Goal: Transaction & Acquisition: Purchase product/service

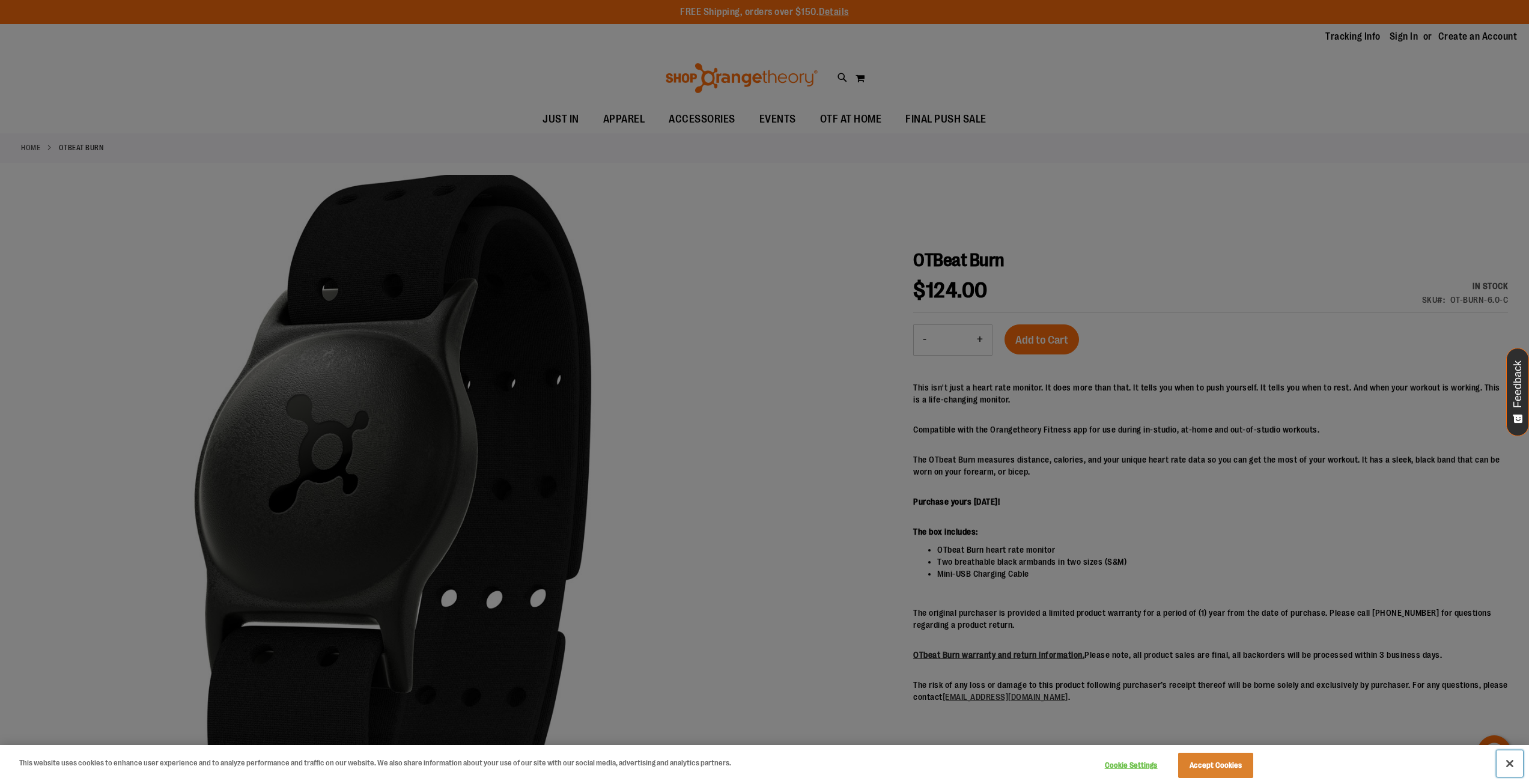
click at [1505, 759] on button "Close" at bounding box center [1510, 763] width 27 height 27
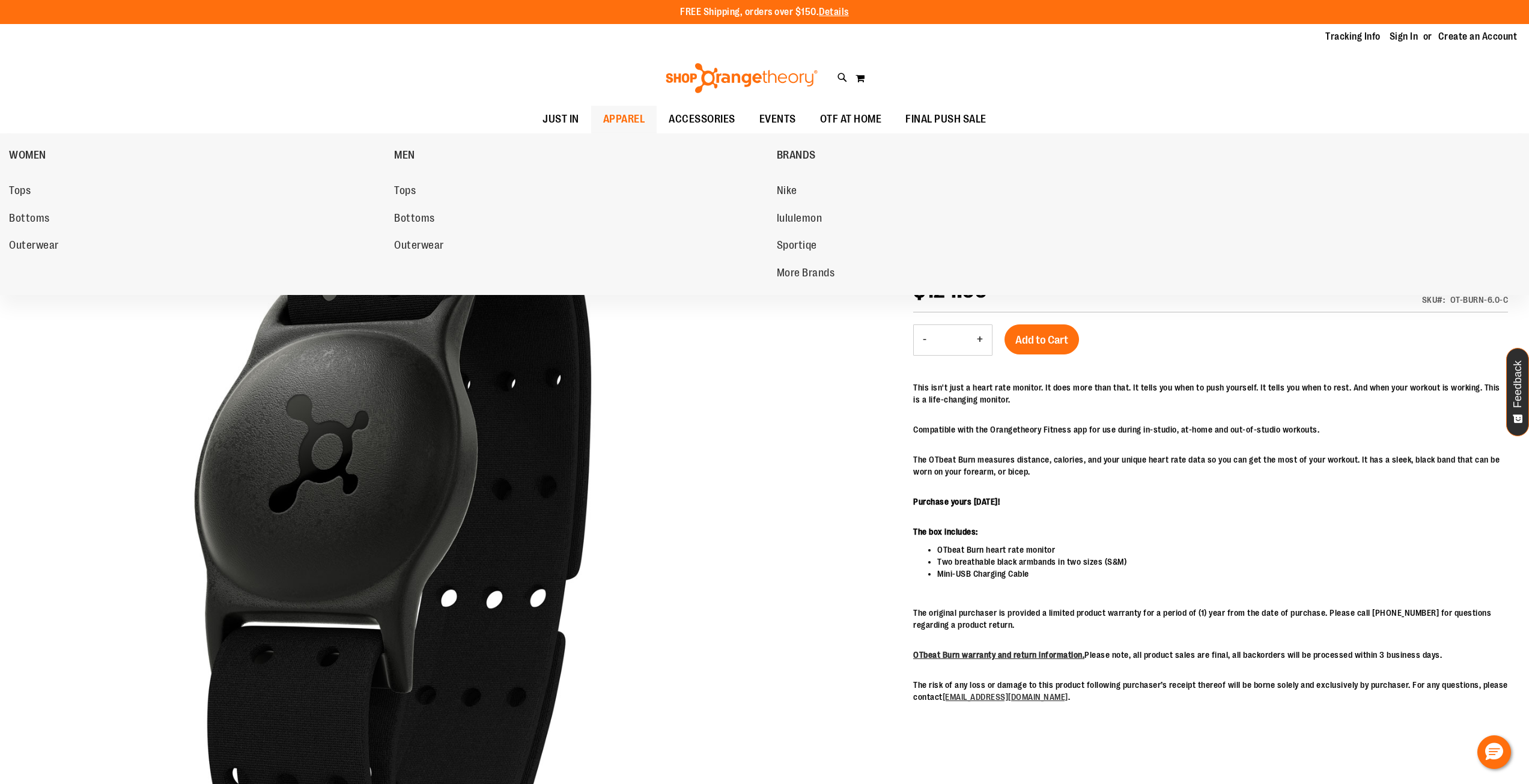
click at [623, 115] on span "APPAREL" at bounding box center [624, 119] width 42 height 27
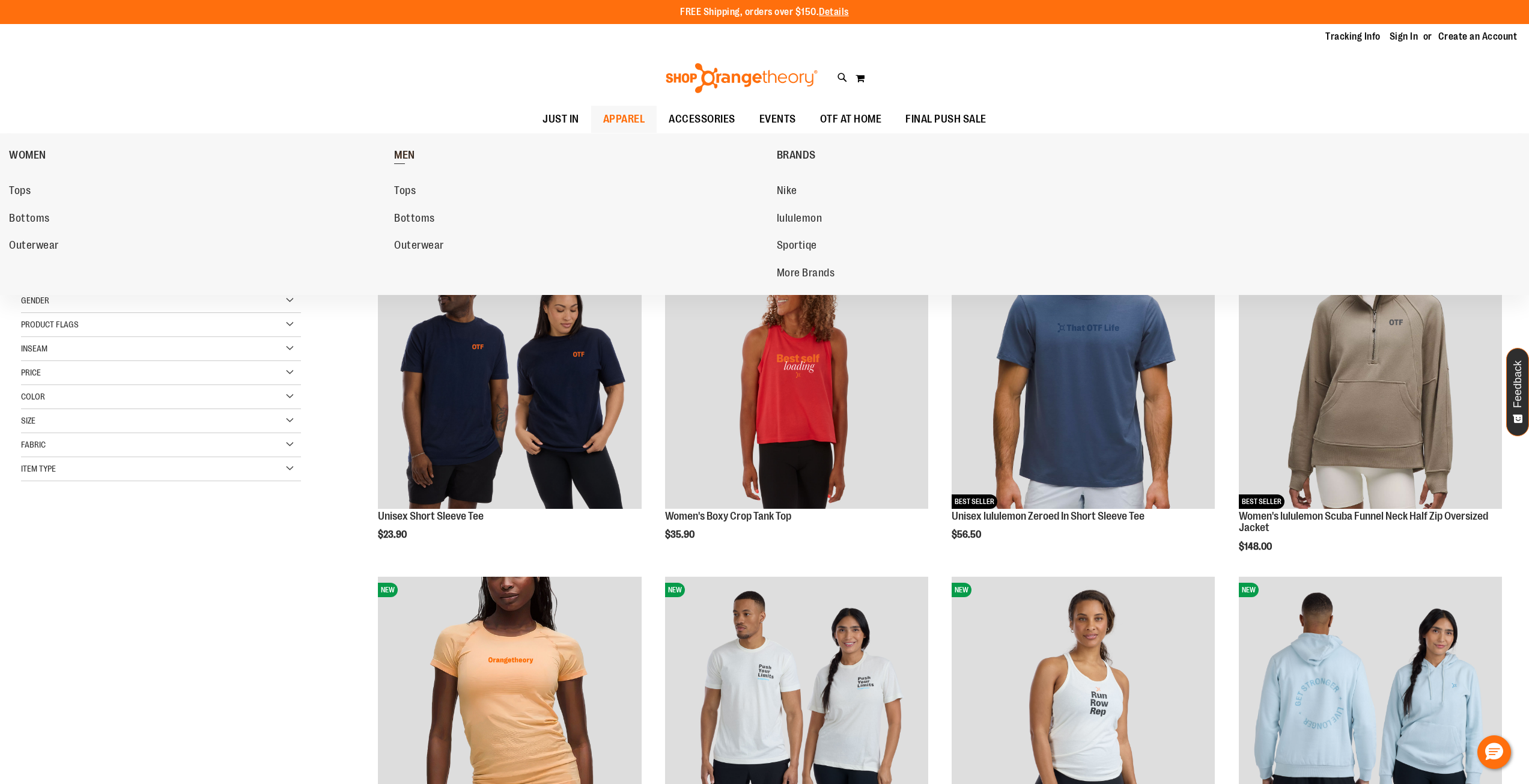
click at [403, 151] on span "MEN" at bounding box center [405, 156] width 21 height 15
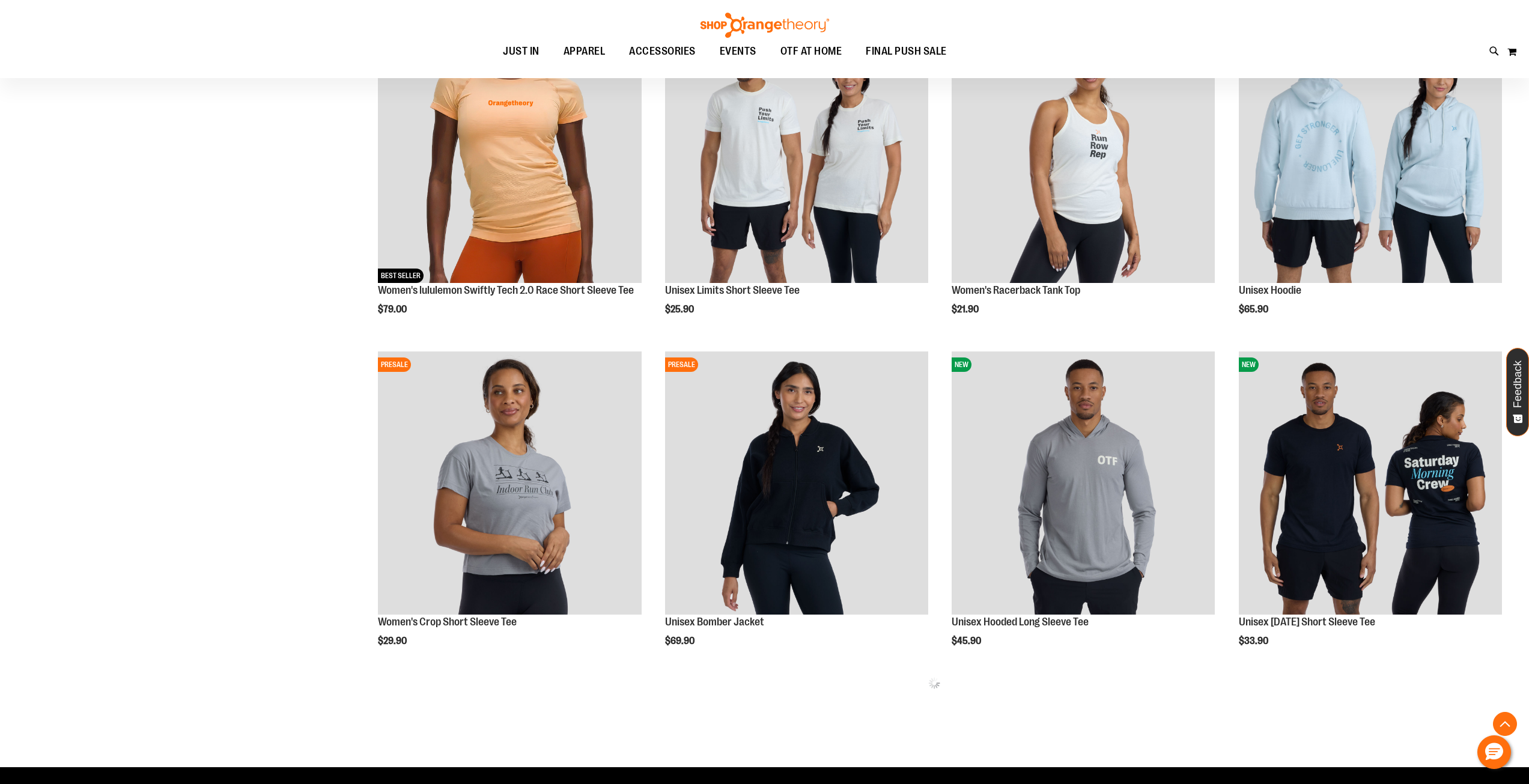
scroll to position [601, 0]
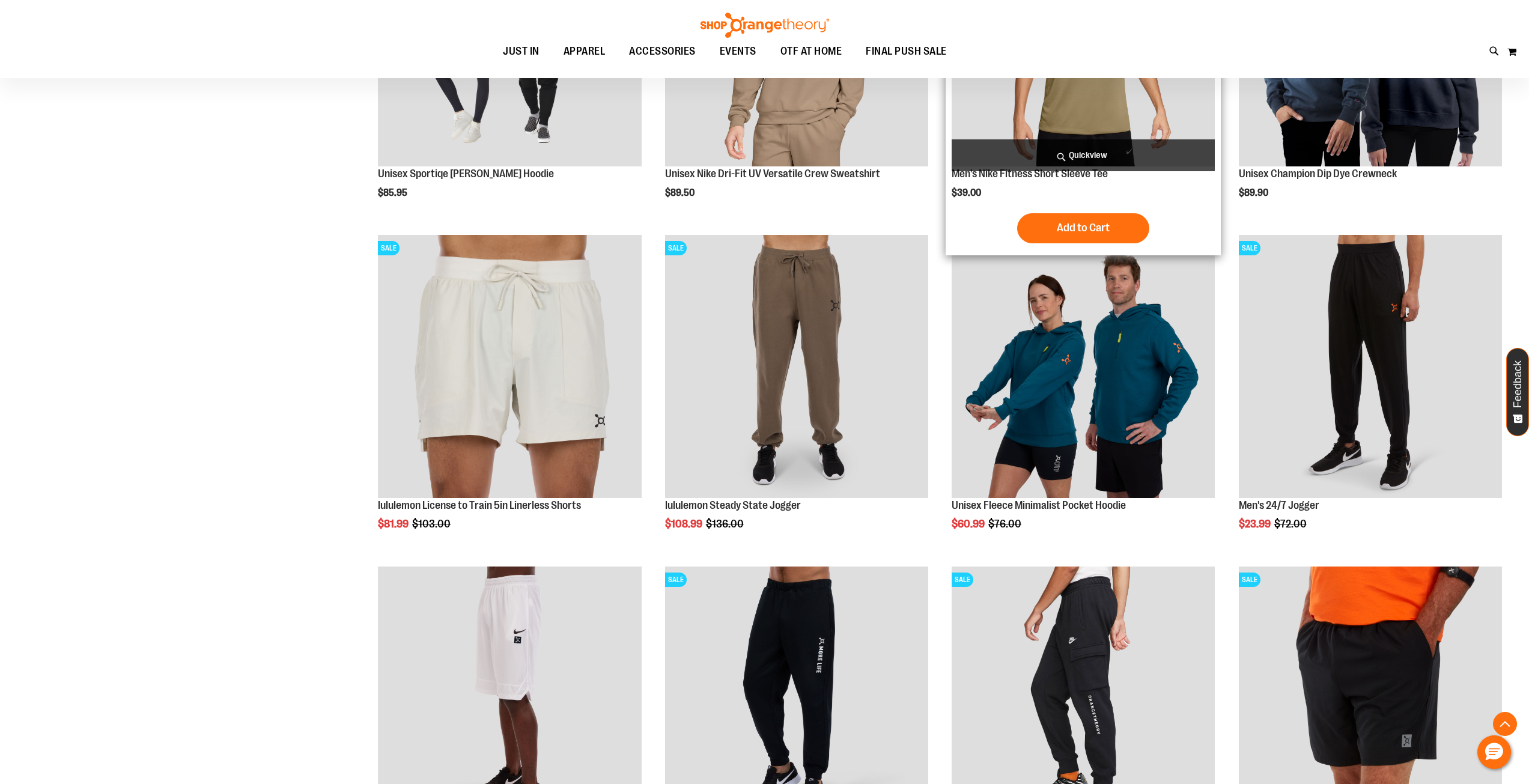
scroll to position [1245, 0]
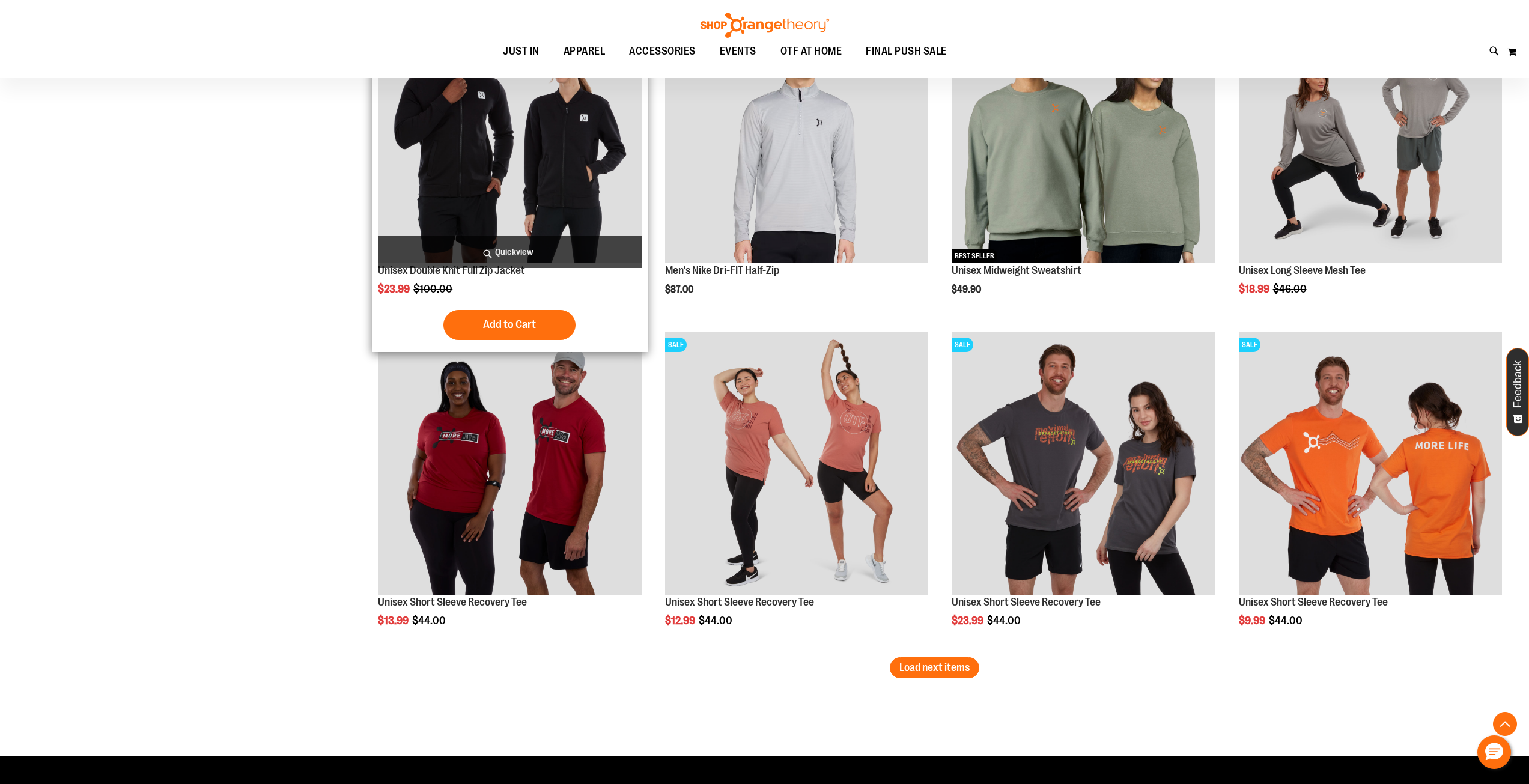
scroll to position [2763, 0]
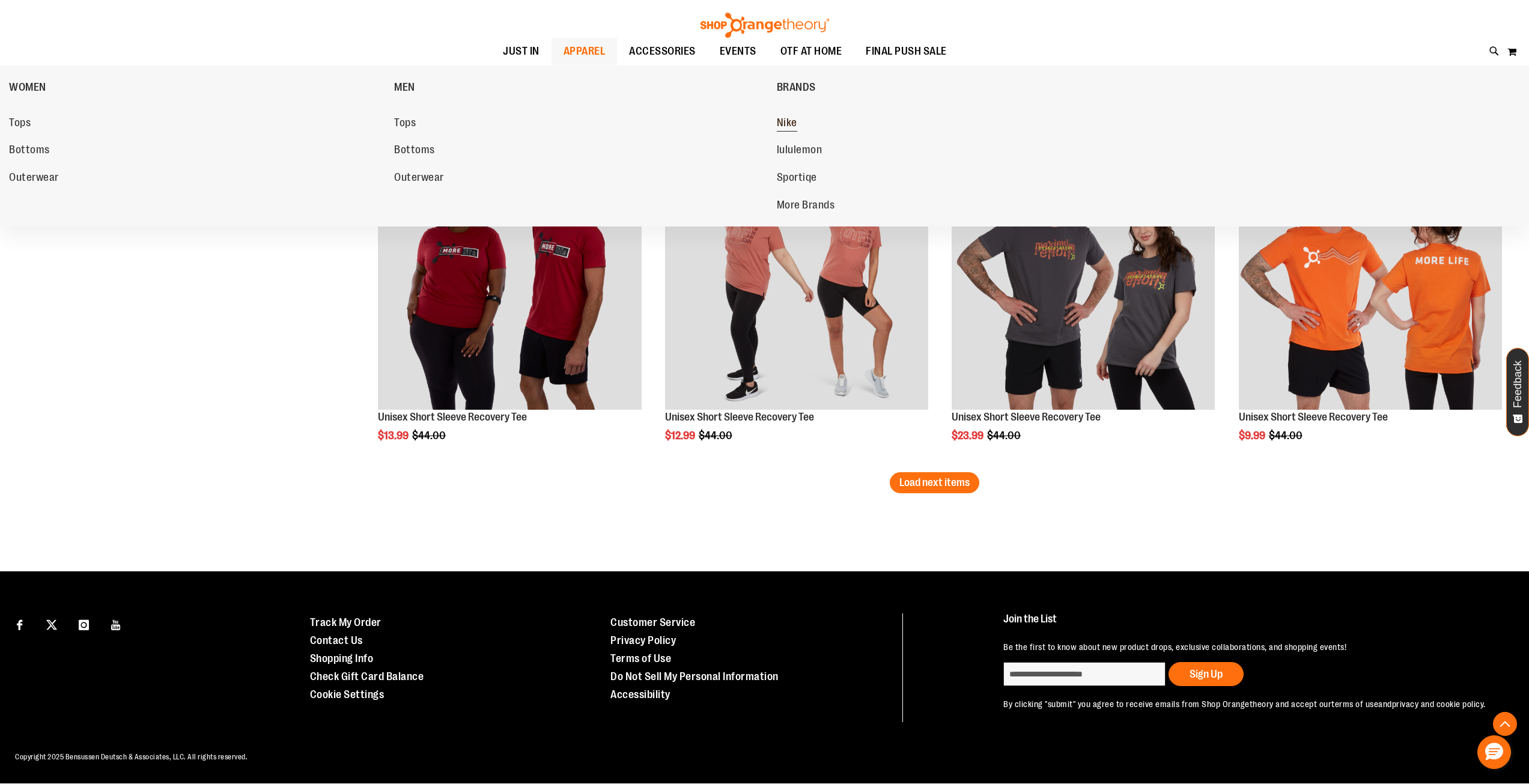
click at [794, 122] on span "Nike" at bounding box center [786, 124] width 20 height 15
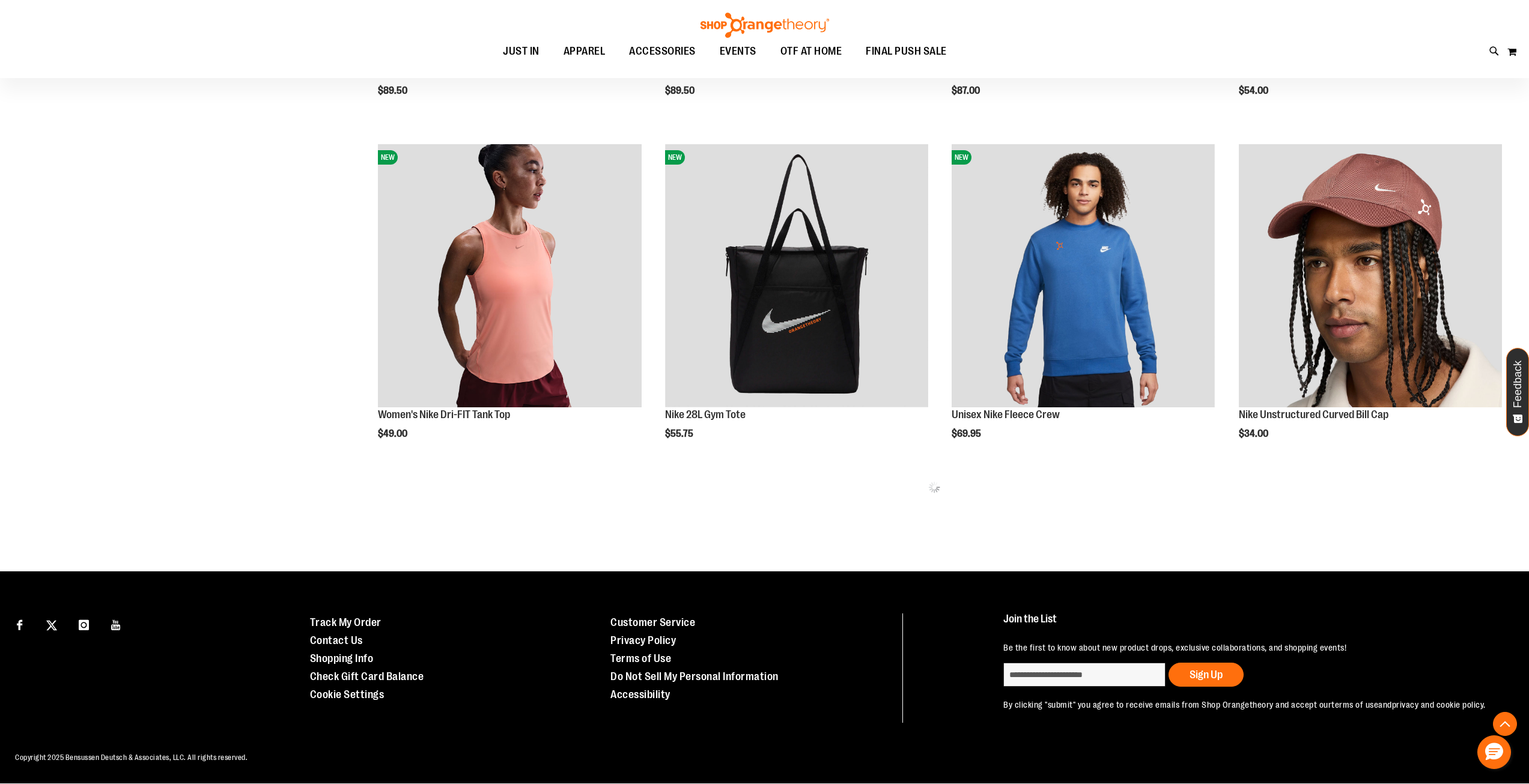
scroll to position [799, 0]
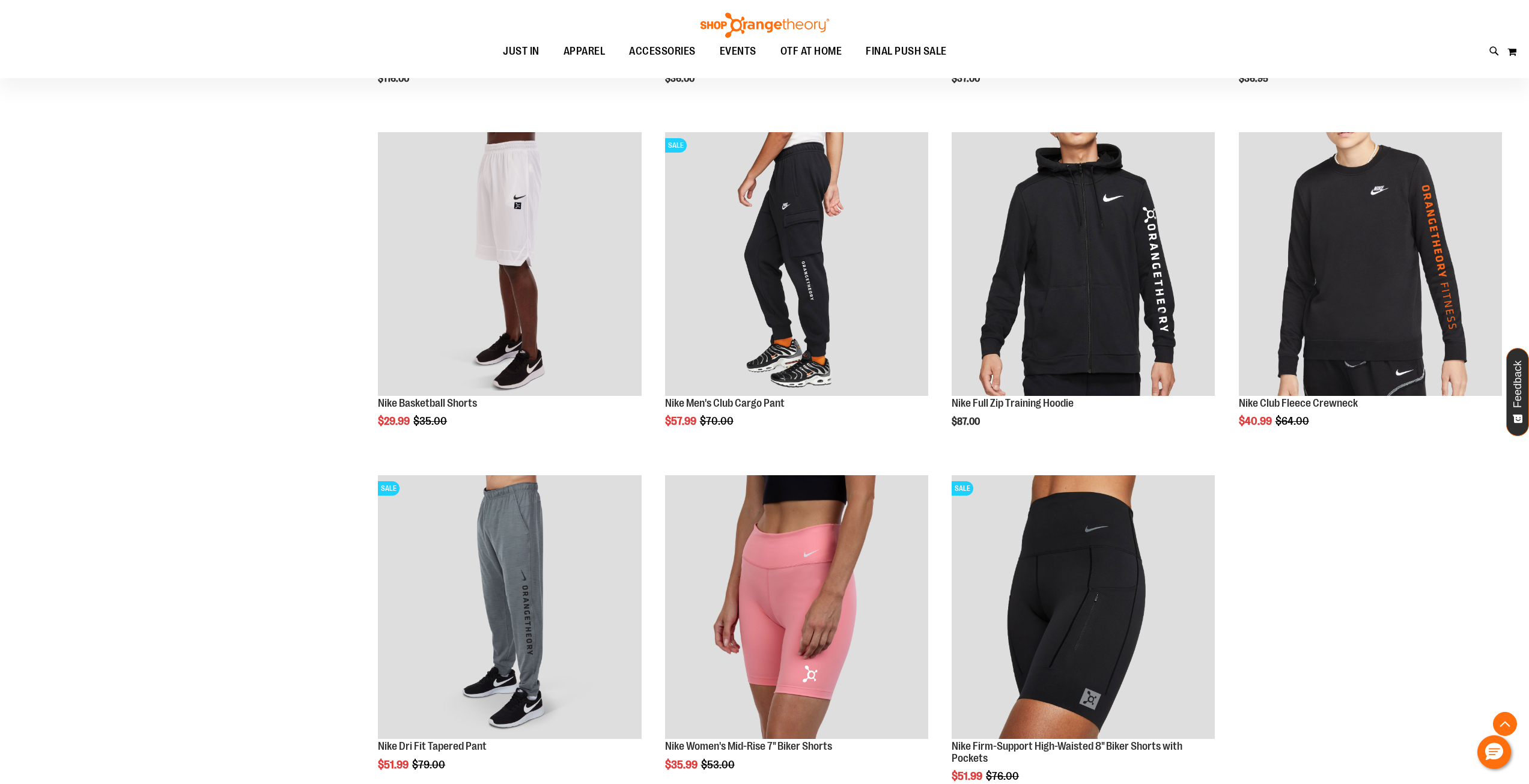
scroll to position [2068, 0]
